Goal: Information Seeking & Learning: Understand process/instructions

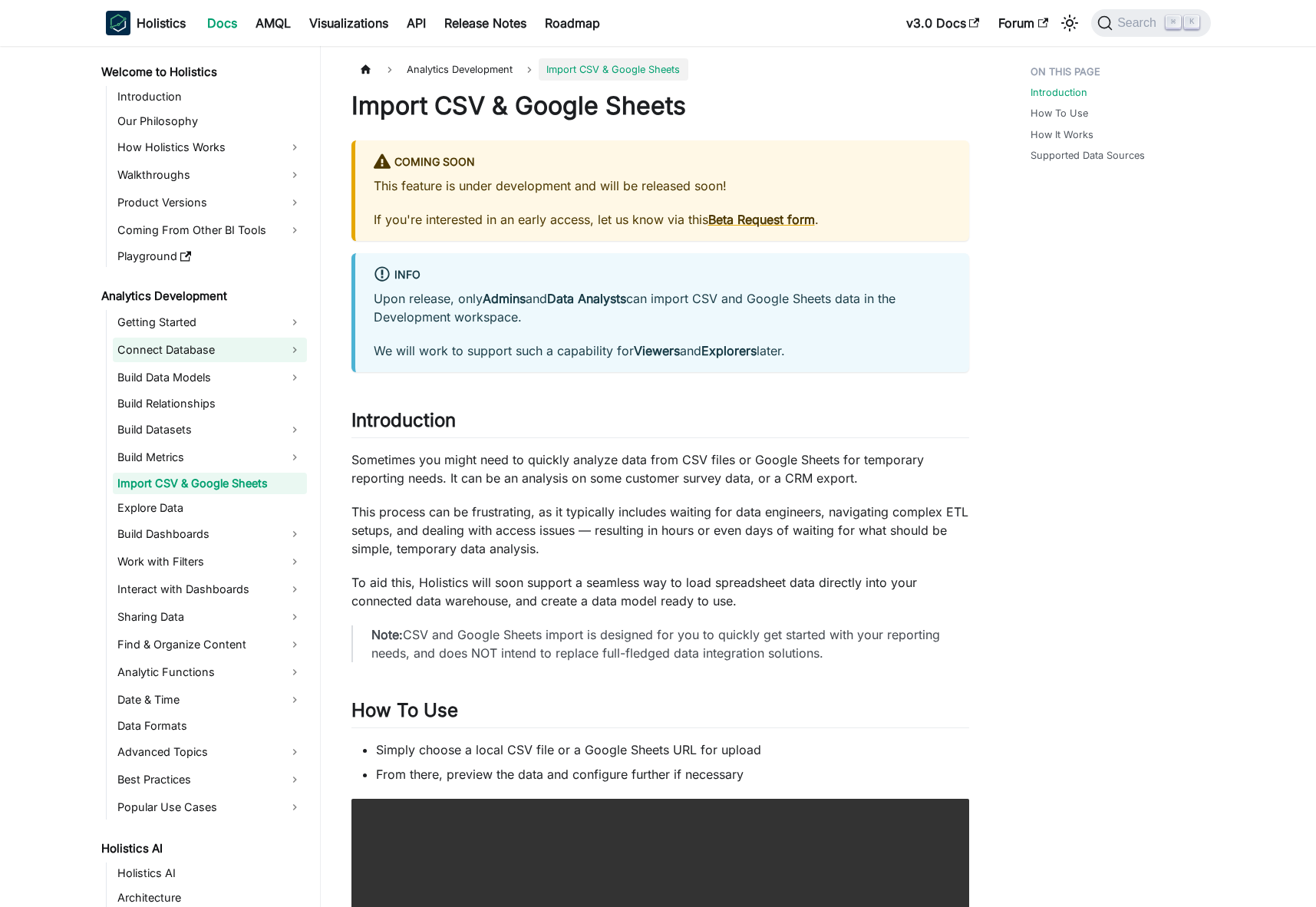
click at [176, 347] on link "Connect Database" at bounding box center [210, 349] width 194 height 25
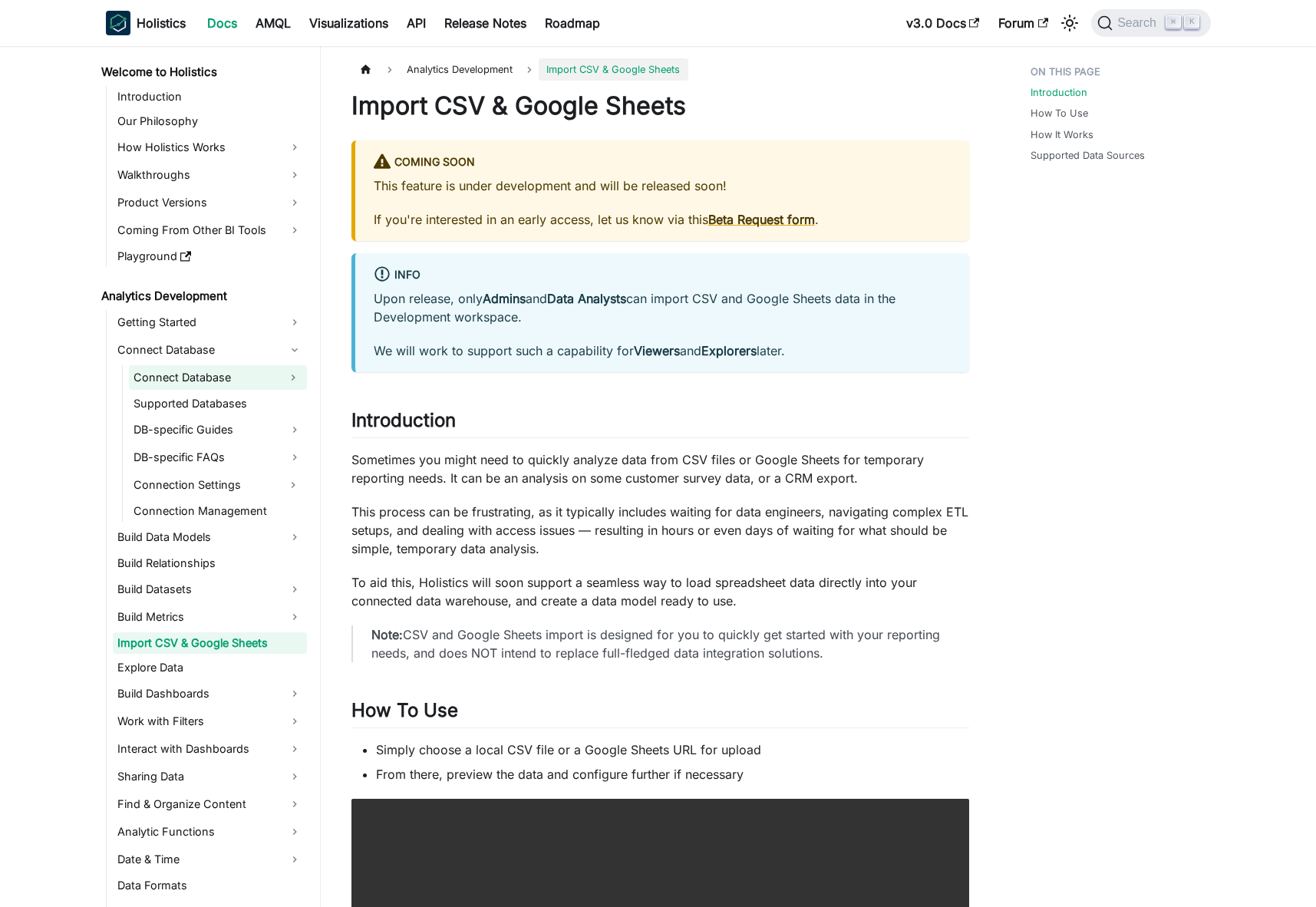
click at [185, 369] on link "Connect Database" at bounding box center [204, 377] width 150 height 25
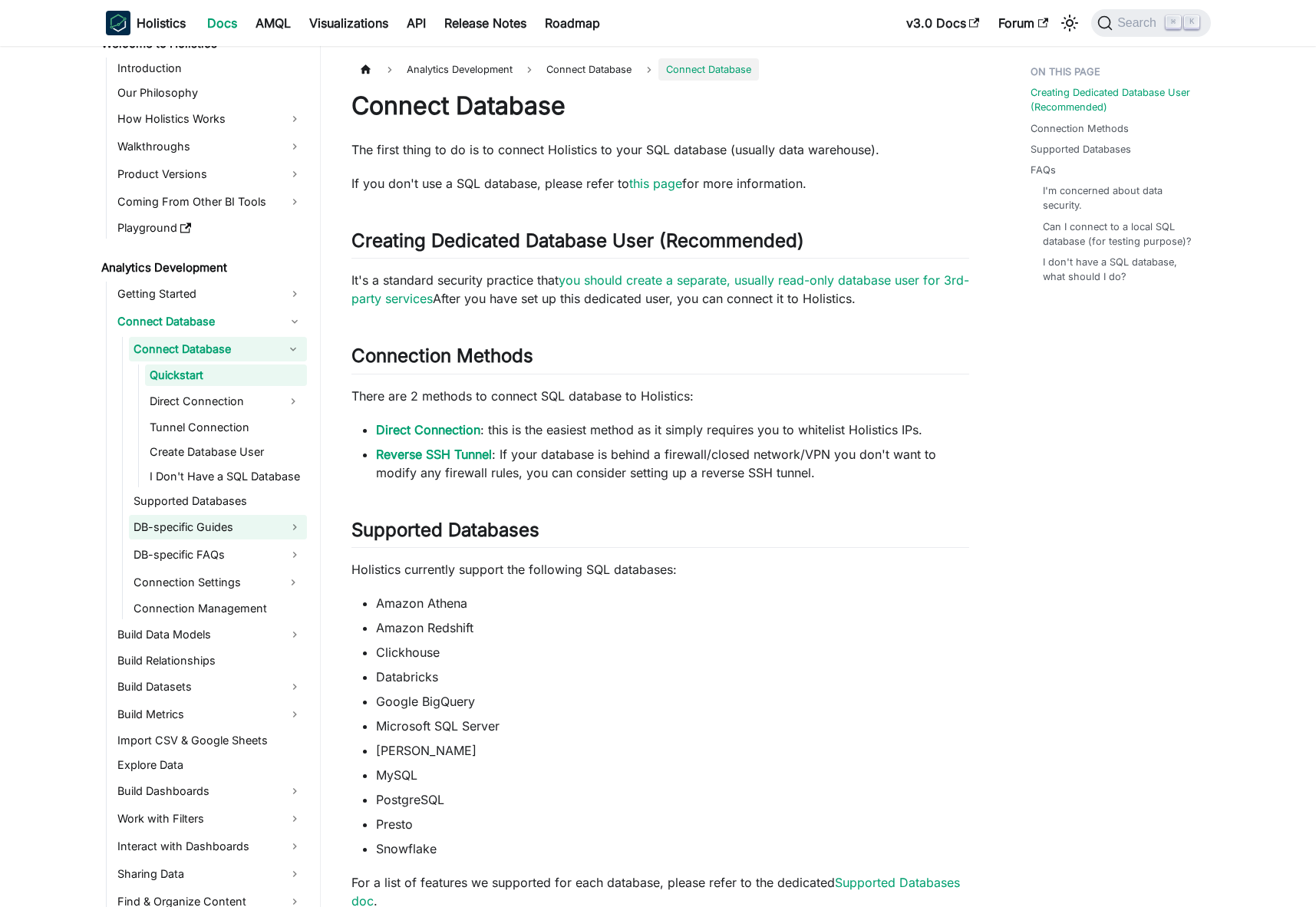
scroll to position [32, 0]
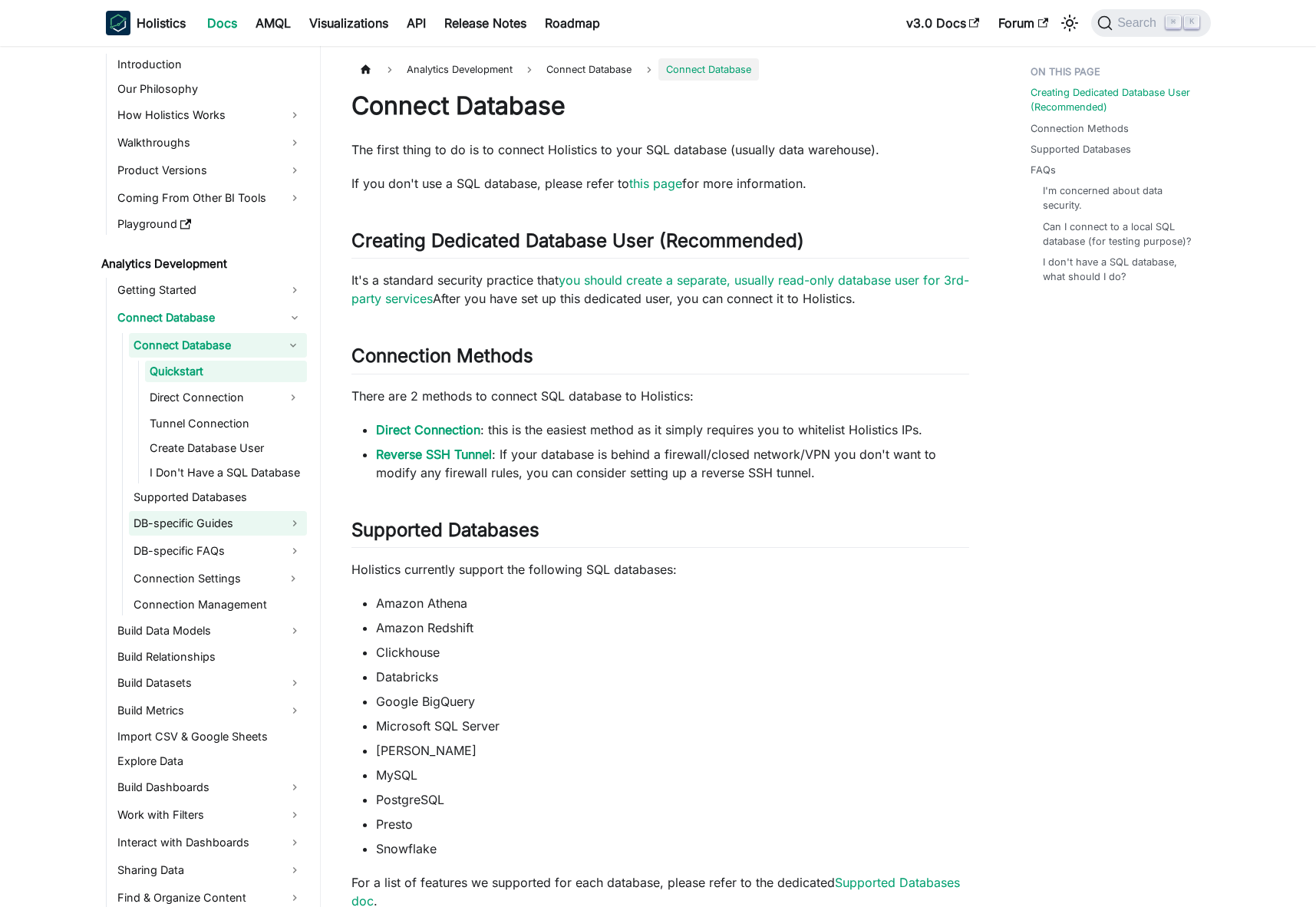
click at [226, 531] on link "DB-specific Guides" at bounding box center [218, 523] width 178 height 25
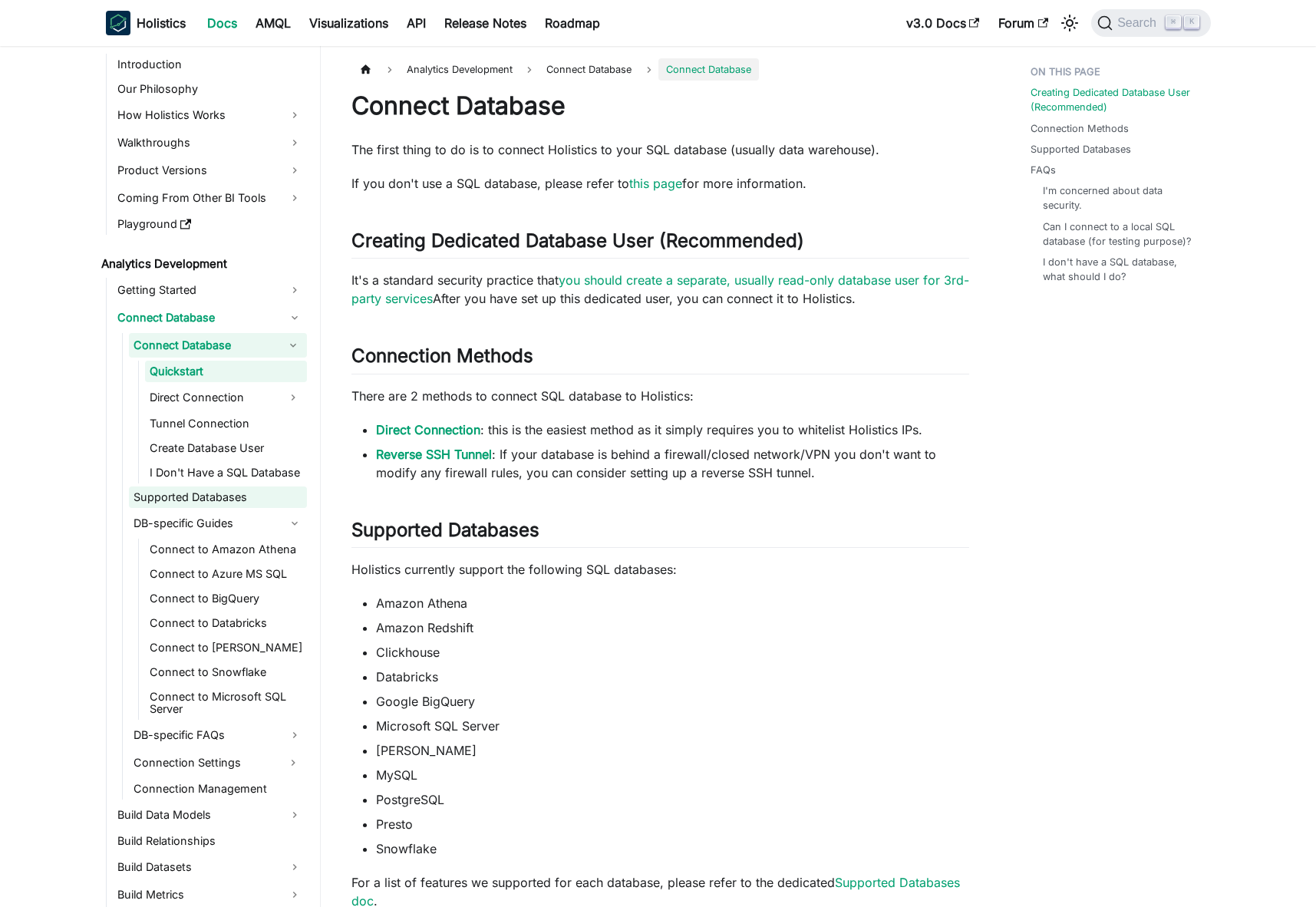
click at [206, 501] on link "Supported Databases" at bounding box center [218, 497] width 178 height 21
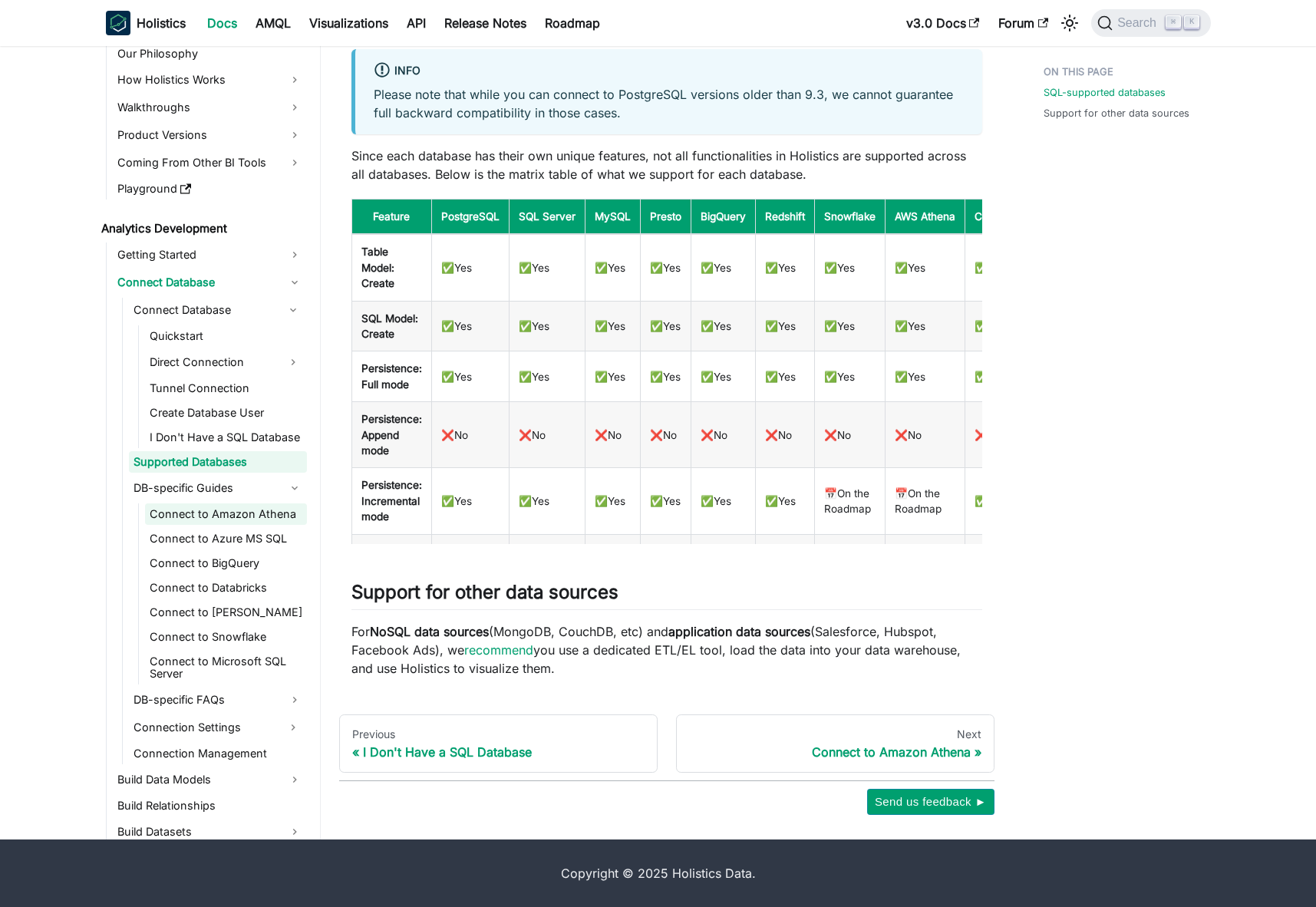
click at [212, 515] on link "Connect to Amazon Athena" at bounding box center [226, 513] width 162 height 21
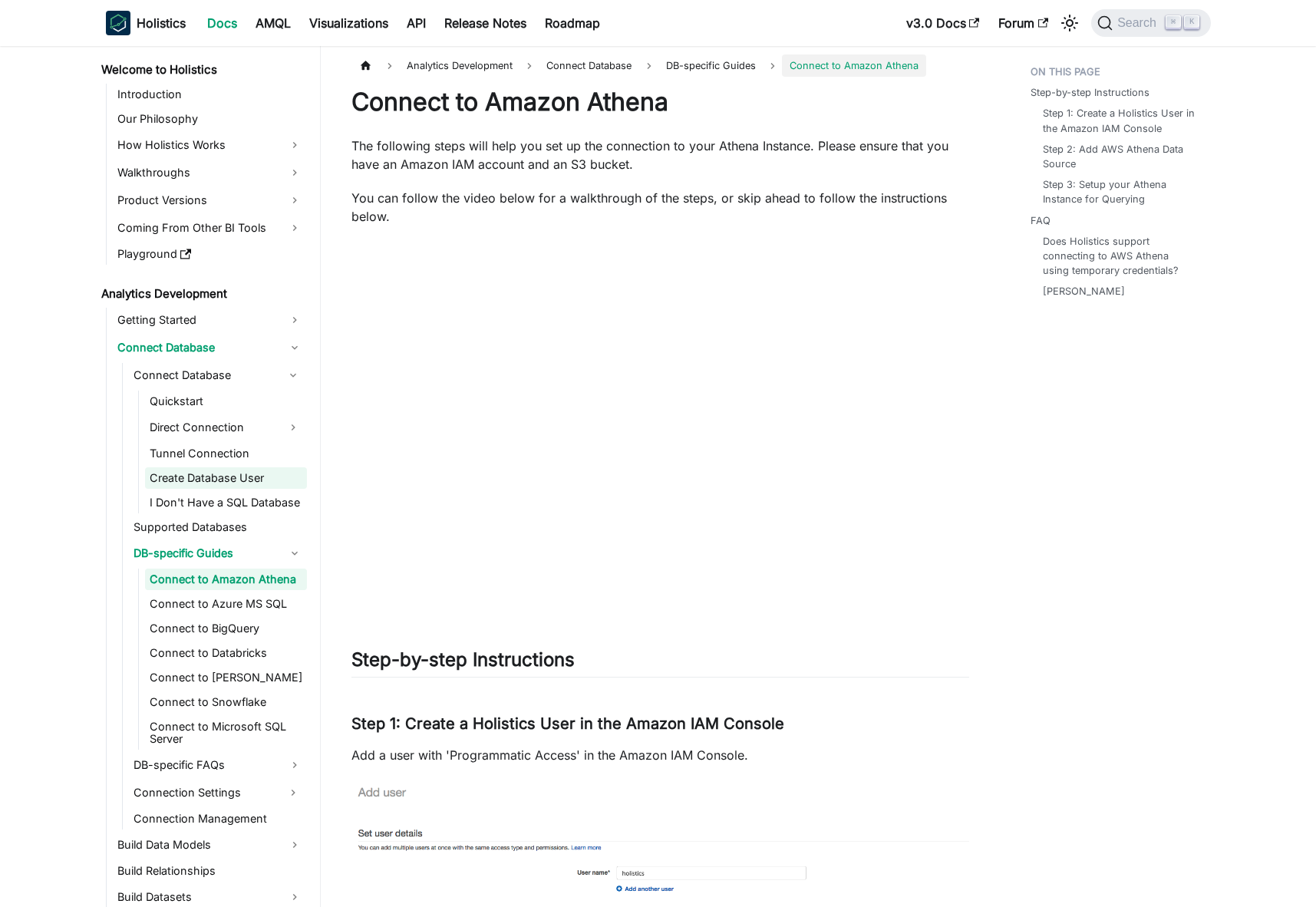
scroll to position [9, 0]
